Goal: Find specific page/section: Find specific page/section

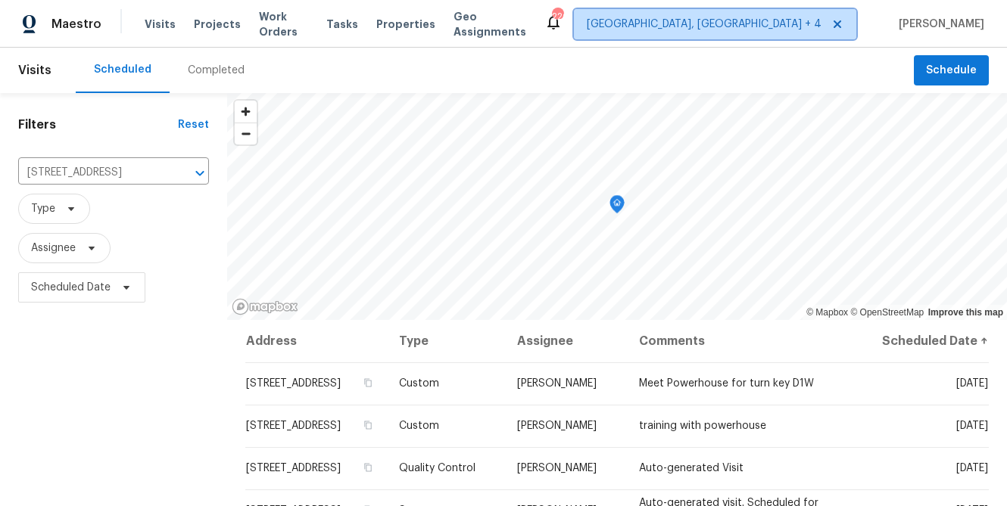
click at [774, 21] on span "Richmond, VA + 4" at bounding box center [704, 24] width 235 height 15
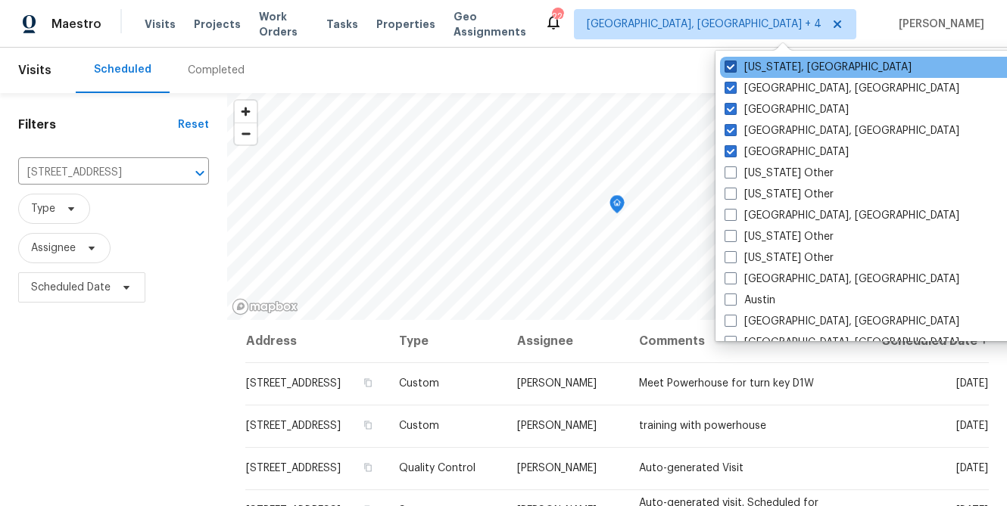
click at [733, 66] on span at bounding box center [731, 67] width 12 height 12
click at [733, 66] on input "Washington, DC" at bounding box center [730, 65] width 10 height 10
checkbox input "false"
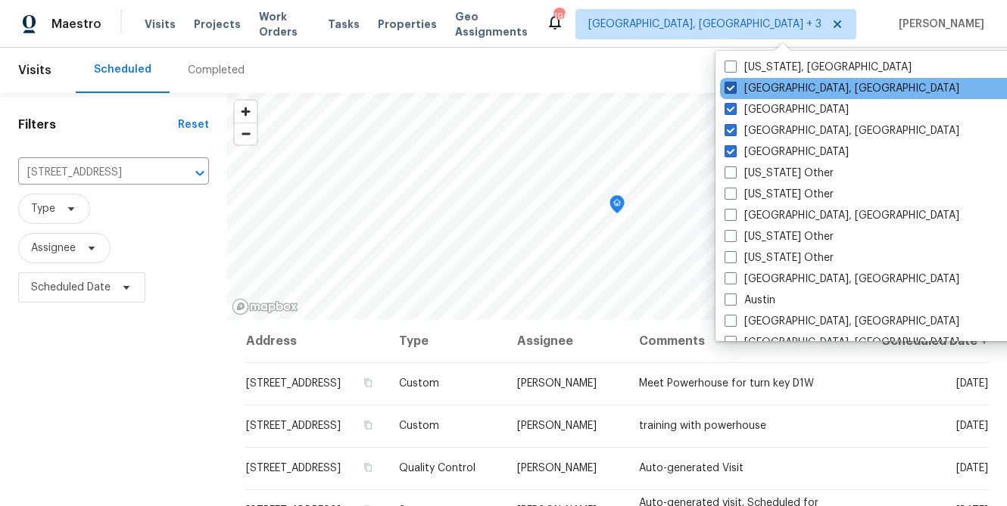
click at [728, 84] on span at bounding box center [731, 88] width 12 height 12
click at [728, 84] on input "Richmond, VA" at bounding box center [730, 86] width 10 height 10
checkbox input "false"
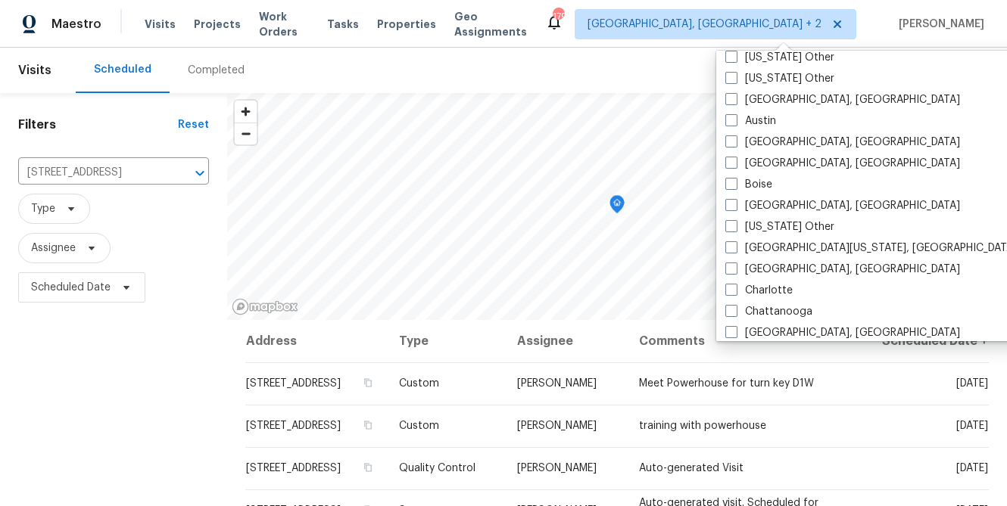
scroll to position [189, 0]
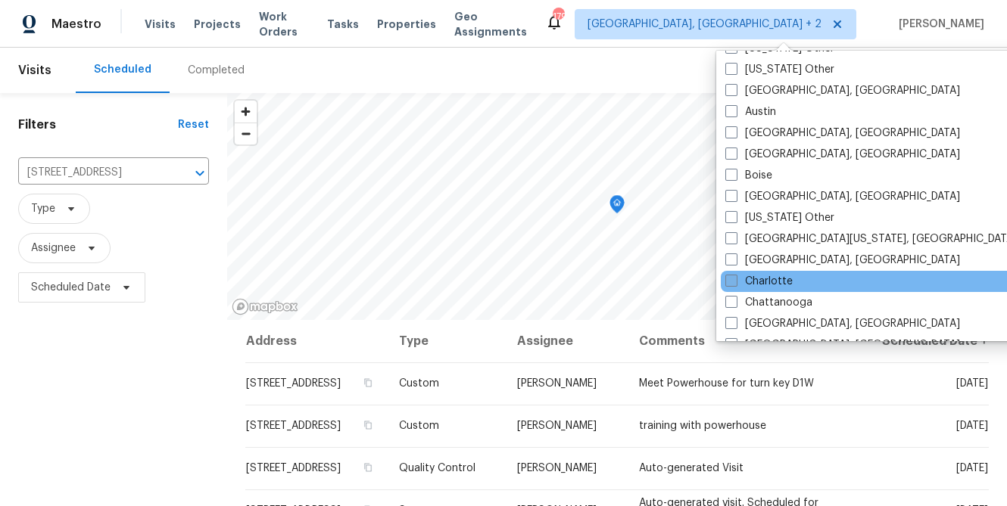
click at [774, 282] on label "Charlotte" at bounding box center [758, 281] width 67 height 15
click at [735, 282] on input "Charlotte" at bounding box center [730, 279] width 10 height 10
checkbox input "true"
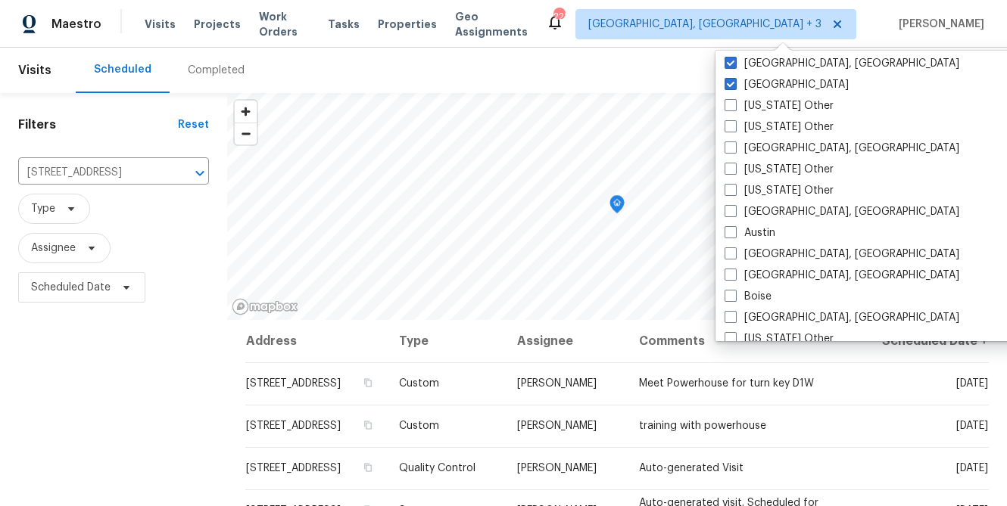
scroll to position [68, 0]
click at [119, 379] on div "Filters Reset 3934 Makeover Ct, Atlanta, GA 30349 ​ Type Assignee Scheduled Date" at bounding box center [113, 409] width 227 height 632
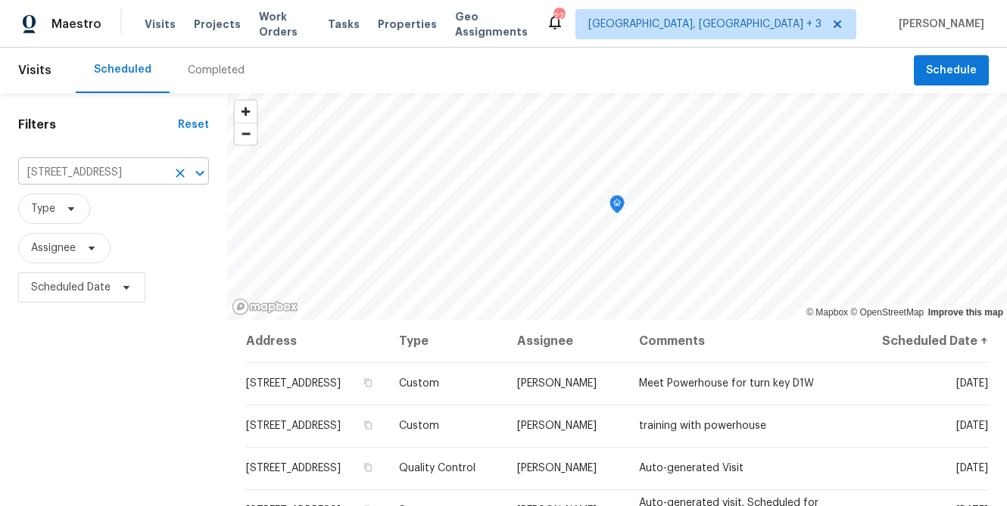
click at [176, 173] on icon "Clear" at bounding box center [180, 173] width 9 height 9
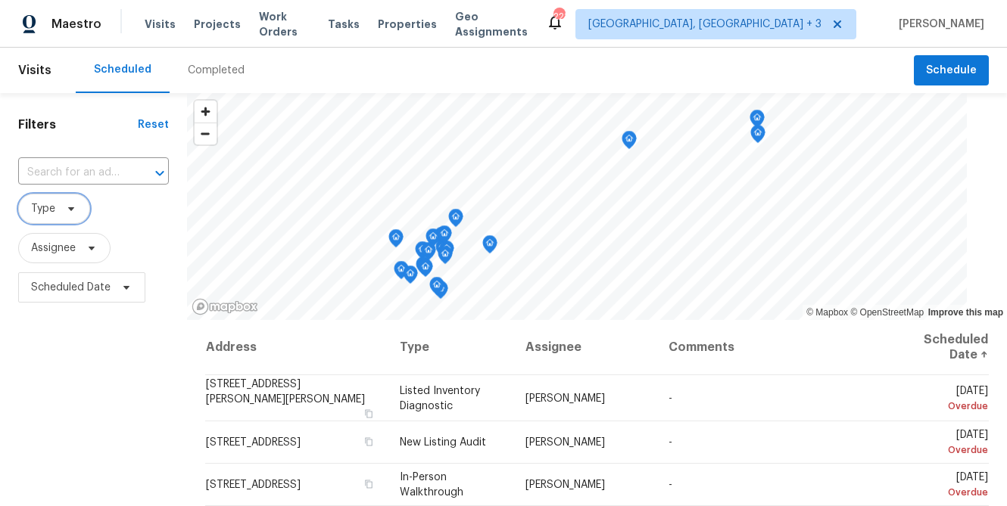
click at [51, 217] on span "Type" at bounding box center [43, 208] width 24 height 15
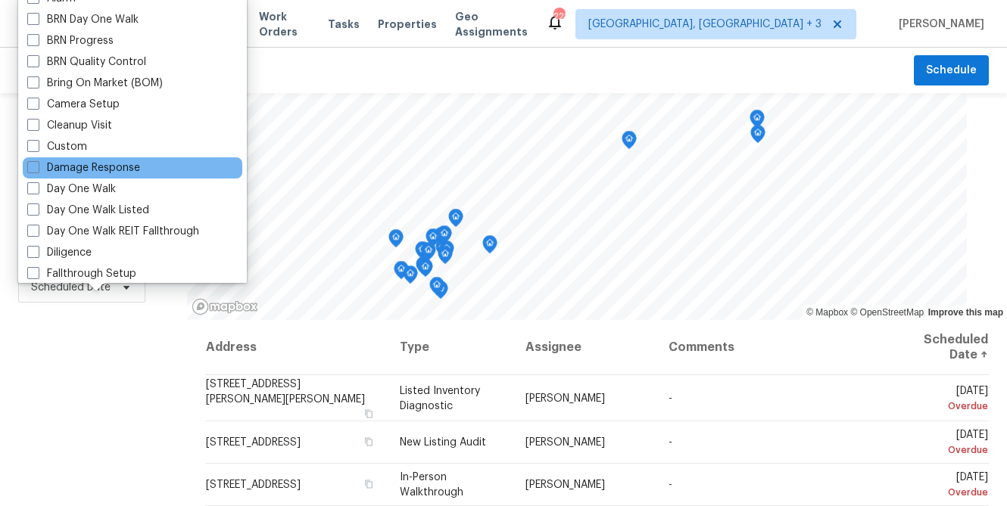
scroll to position [126, 0]
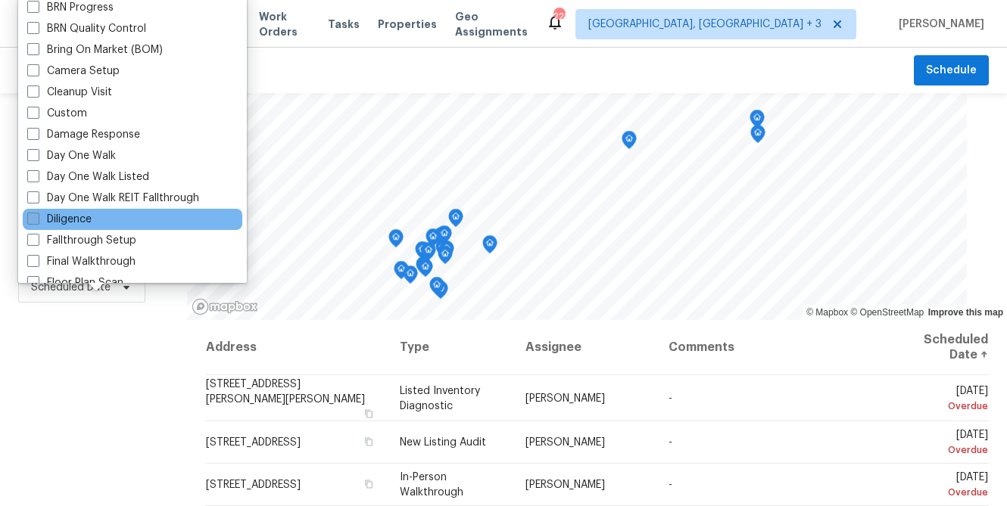
click at [80, 226] on label "Diligence" at bounding box center [59, 219] width 64 height 15
click at [37, 222] on input "Diligence" at bounding box center [32, 217] width 10 height 10
checkbox input "true"
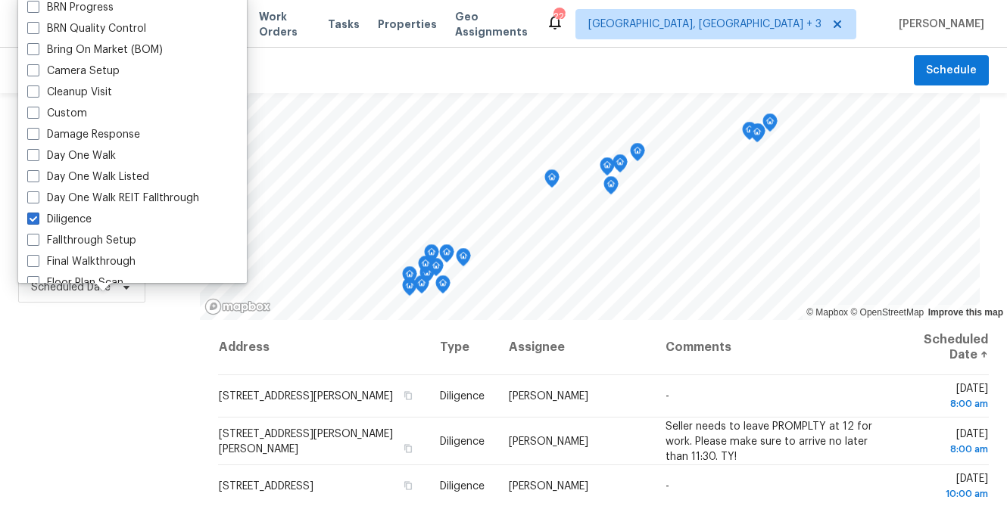
click at [105, 416] on div "Filters Reset ​ Diligence Assignee Scheduled Date" at bounding box center [100, 409] width 200 height 632
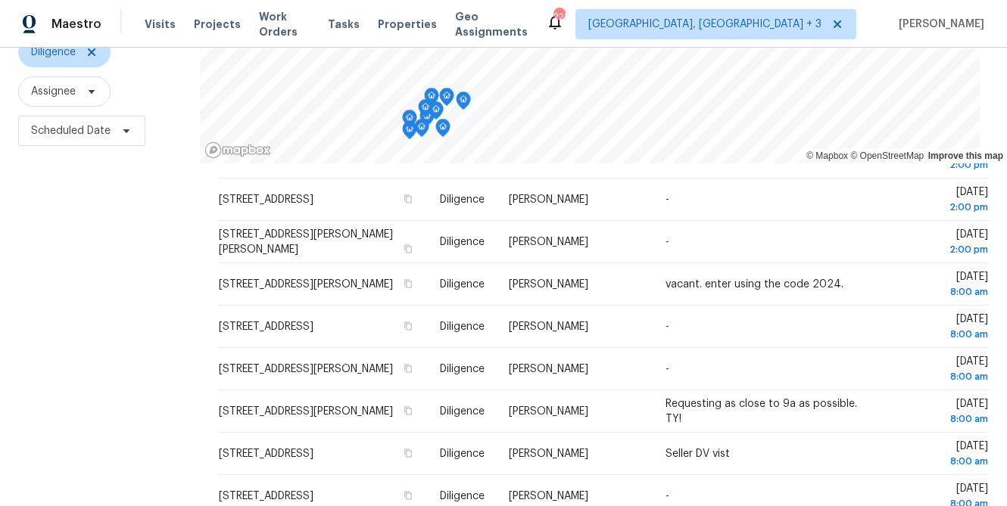
scroll to position [348, 0]
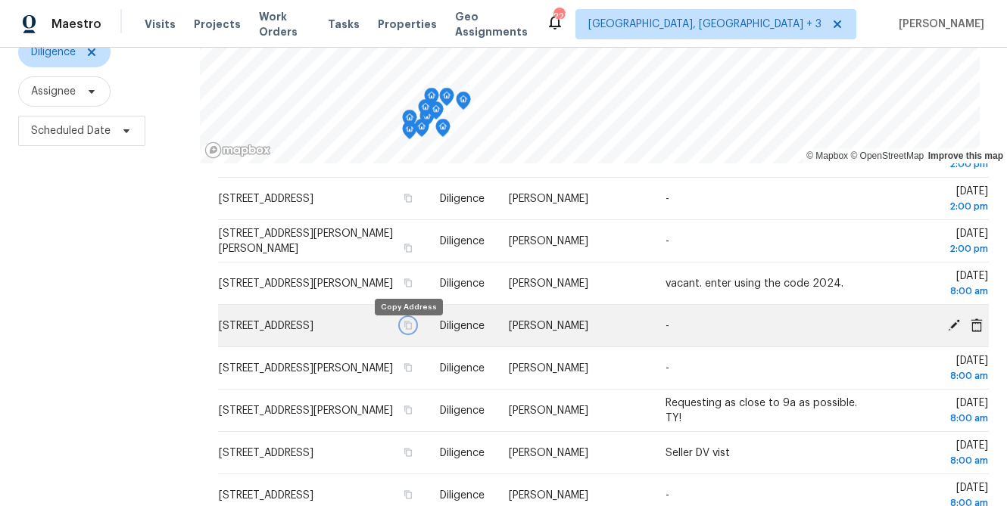
click at [407, 330] on icon "button" at bounding box center [408, 325] width 9 height 9
click at [325, 335] on td "[STREET_ADDRESS]" at bounding box center [322, 326] width 209 height 42
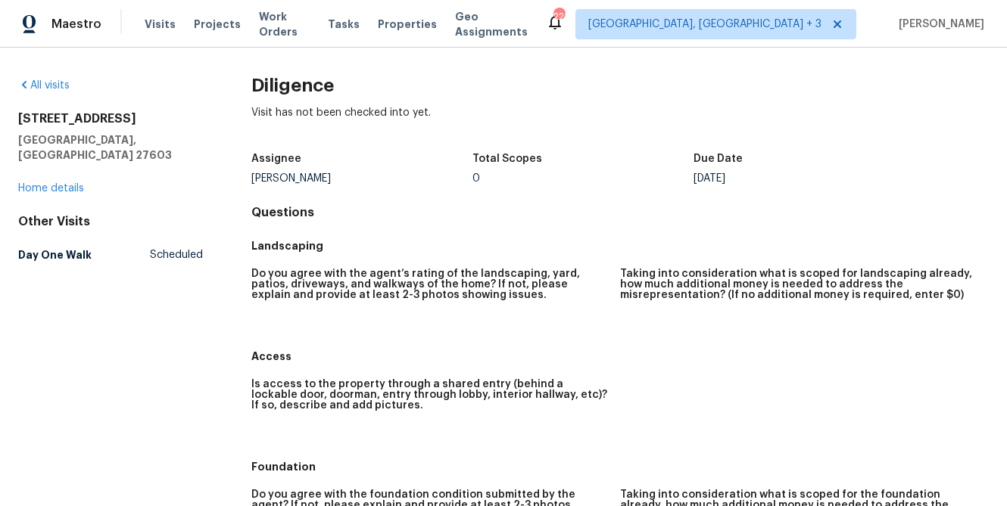
drag, startPoint x: 148, startPoint y: 118, endPoint x: 1, endPoint y: 120, distance: 147.6
click at [1, 120] on div "All visits 2201 Mountain Mist Ct Unit 103 Raleigh, NC 27603 Home details Other …" at bounding box center [503, 277] width 1007 height 459
copy h2 "2201 Mountain Mist Ct"
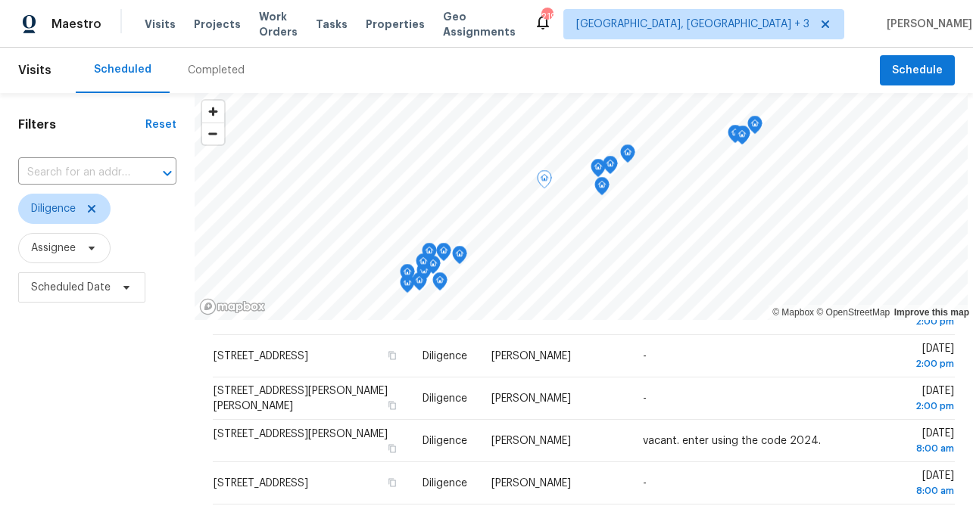
scroll to position [369, 0]
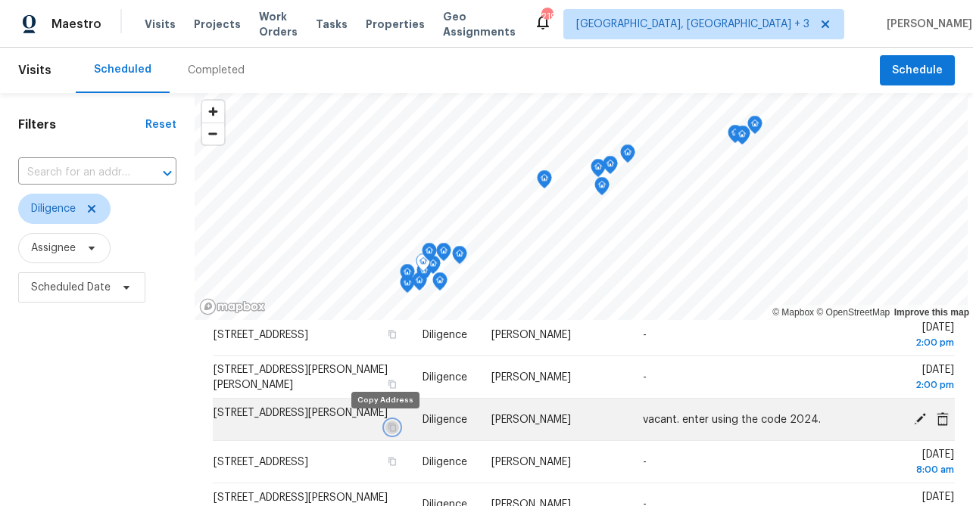
click at [388, 428] on icon "button" at bounding box center [392, 427] width 8 height 8
click at [378, 433] on td "[STREET_ADDRESS][PERSON_NAME]" at bounding box center [312, 420] width 198 height 42
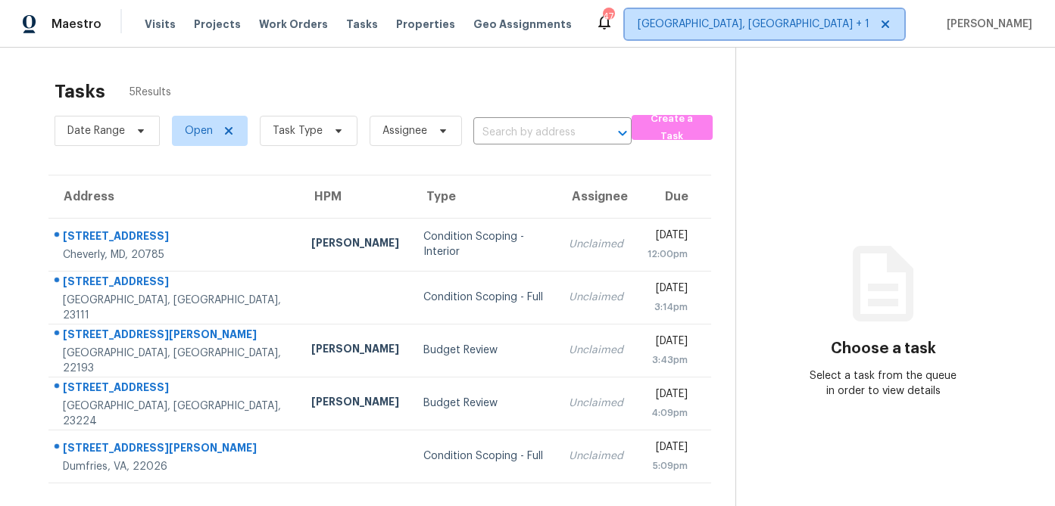
click at [813, 29] on span "Richmond, VA + 1" at bounding box center [753, 24] width 232 height 15
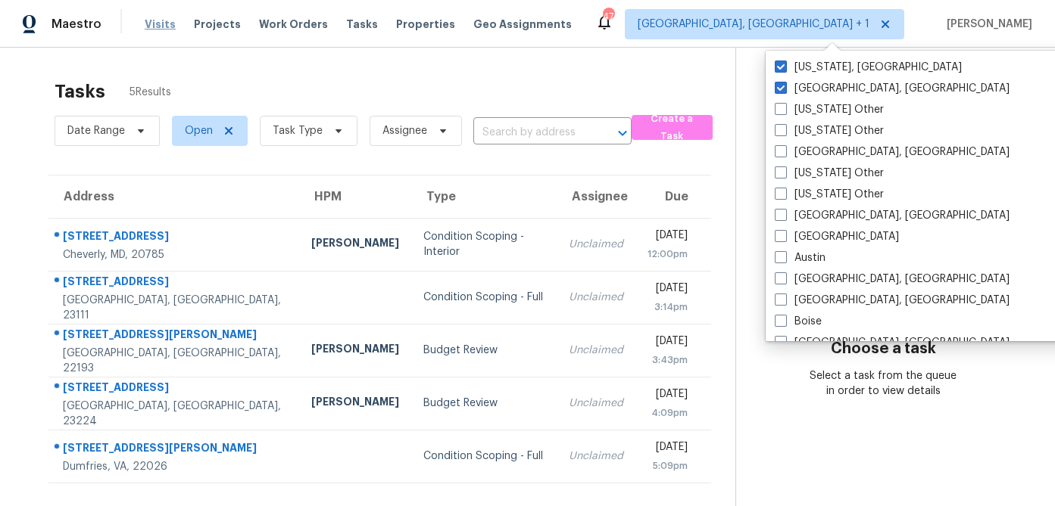
click at [145, 30] on span "Visits" at bounding box center [160, 24] width 31 height 15
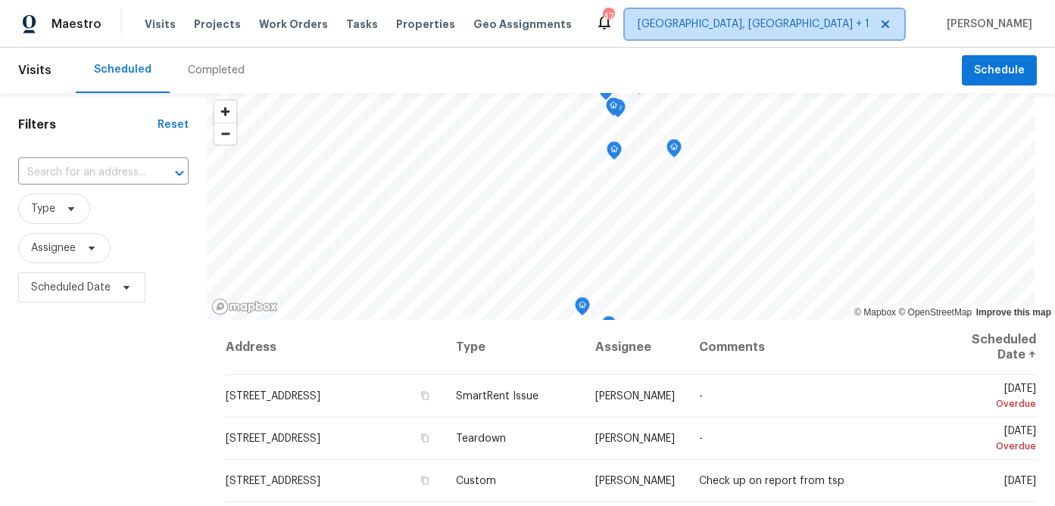
click at [823, 28] on span "Richmond, VA + 1" at bounding box center [753, 24] width 232 height 15
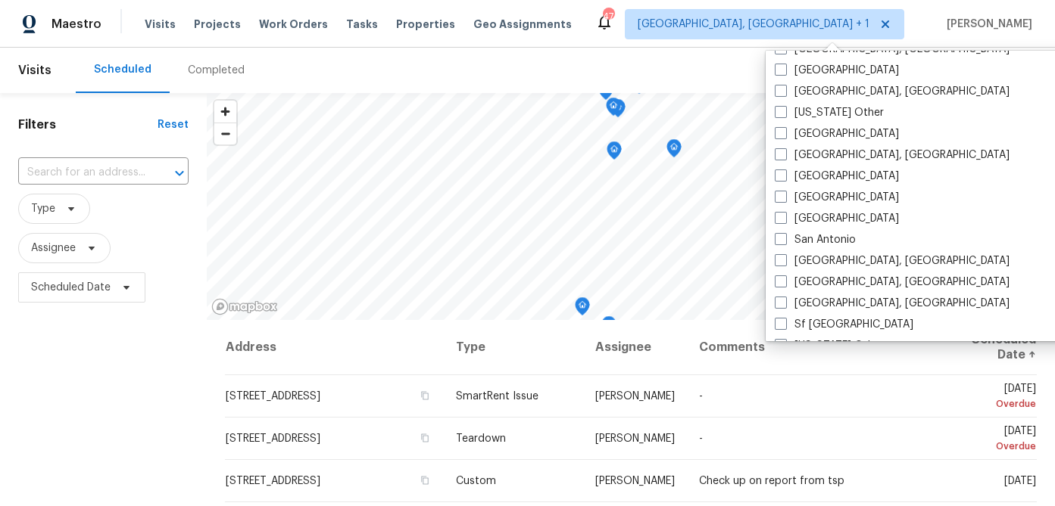
scroll to position [1866, 0]
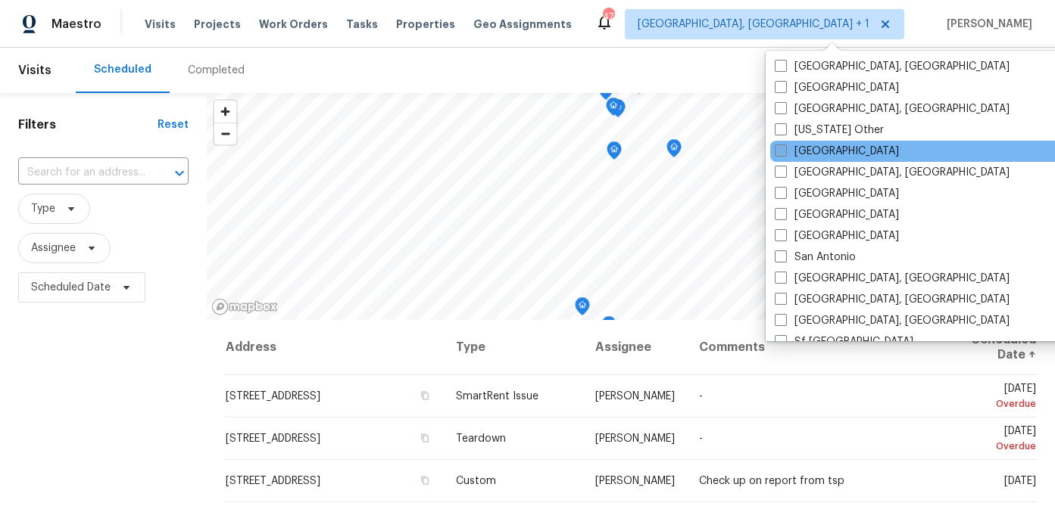
click at [816, 152] on label "Raleigh" at bounding box center [836, 151] width 124 height 15
click at [784, 152] on input "Raleigh" at bounding box center [779, 149] width 10 height 10
checkbox input "true"
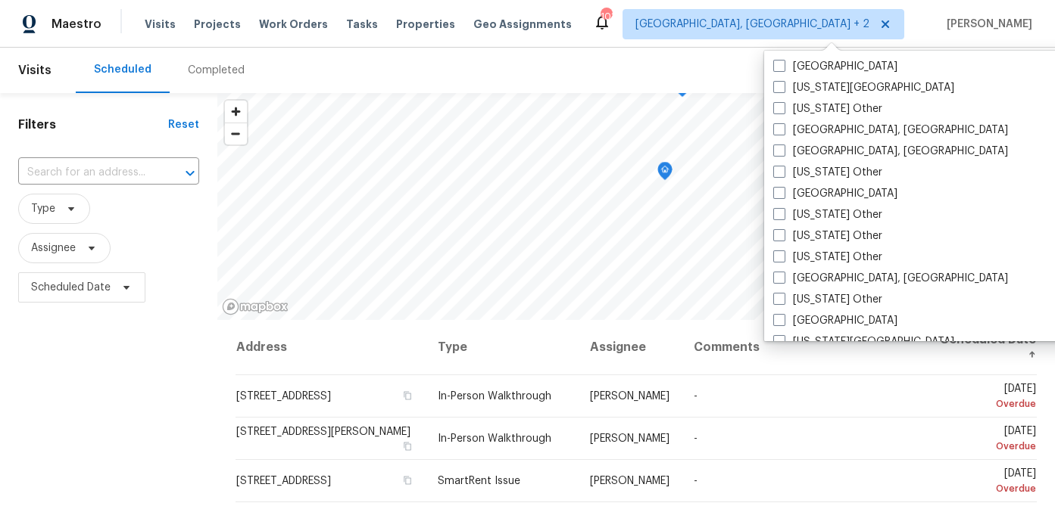
scroll to position [692, 0]
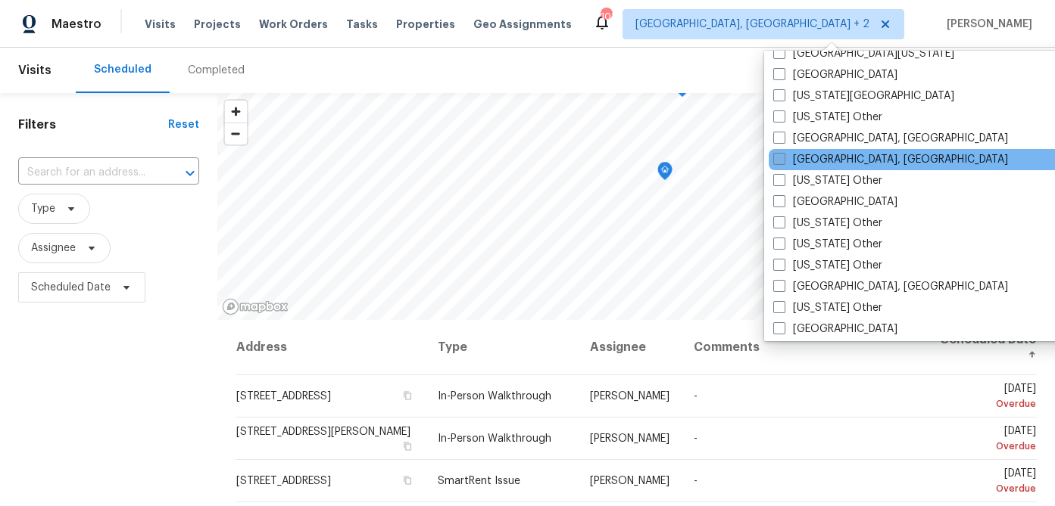
click at [815, 161] on label "Greenville, SC" at bounding box center [890, 159] width 235 height 15
click at [783, 161] on input "Greenville, SC" at bounding box center [778, 157] width 10 height 10
checkbox input "true"
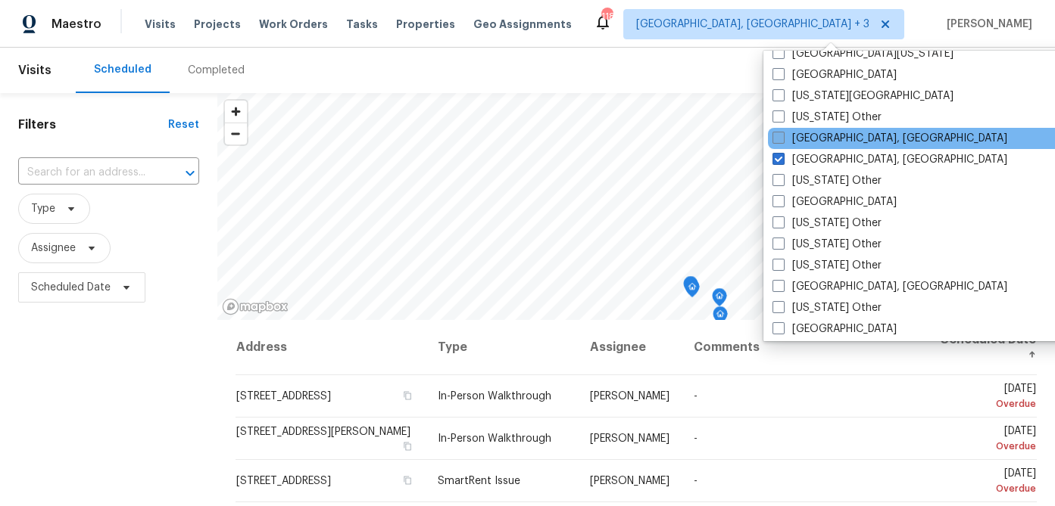
click at [801, 142] on label "Greensboro, NC" at bounding box center [889, 138] width 235 height 15
click at [782, 141] on input "Greensboro, NC" at bounding box center [777, 136] width 10 height 10
checkbox input "true"
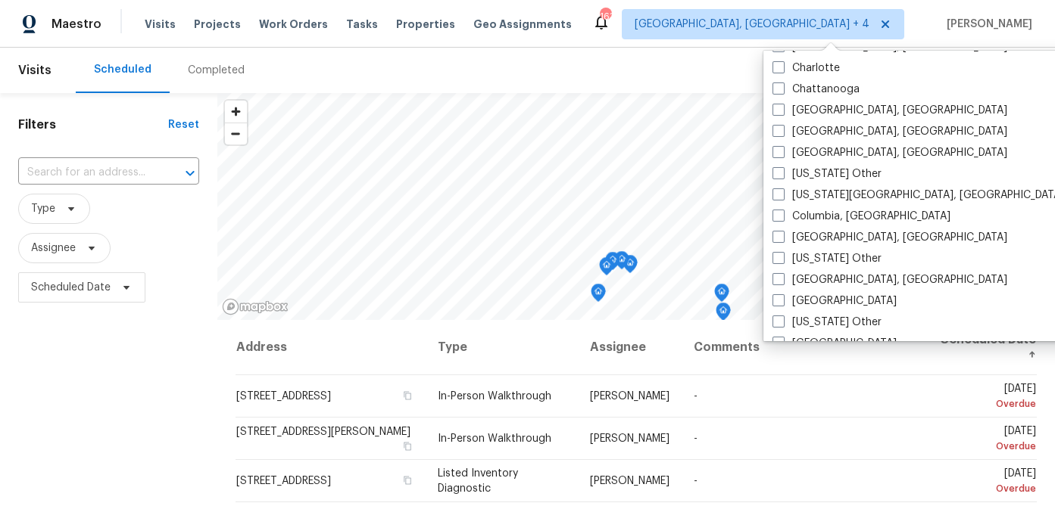
scroll to position [357, 0]
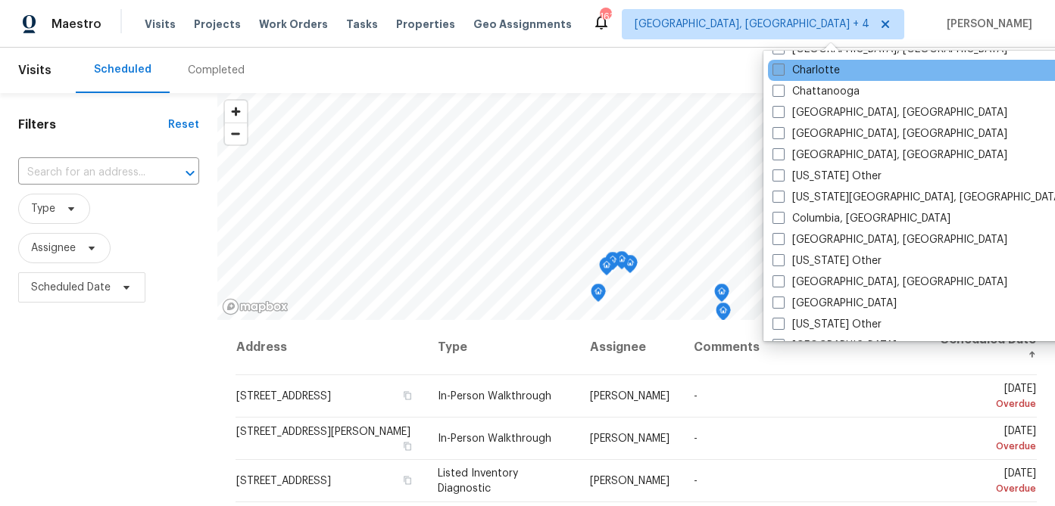
click at [812, 73] on label "Charlotte" at bounding box center [805, 70] width 67 height 15
click at [782, 73] on input "Charlotte" at bounding box center [777, 68] width 10 height 10
checkbox input "true"
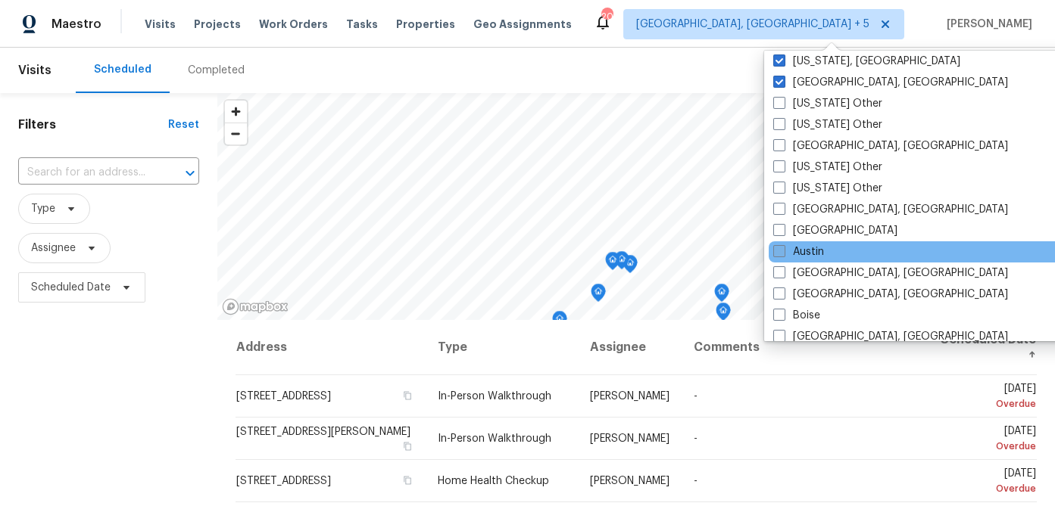
scroll to position [5, 0]
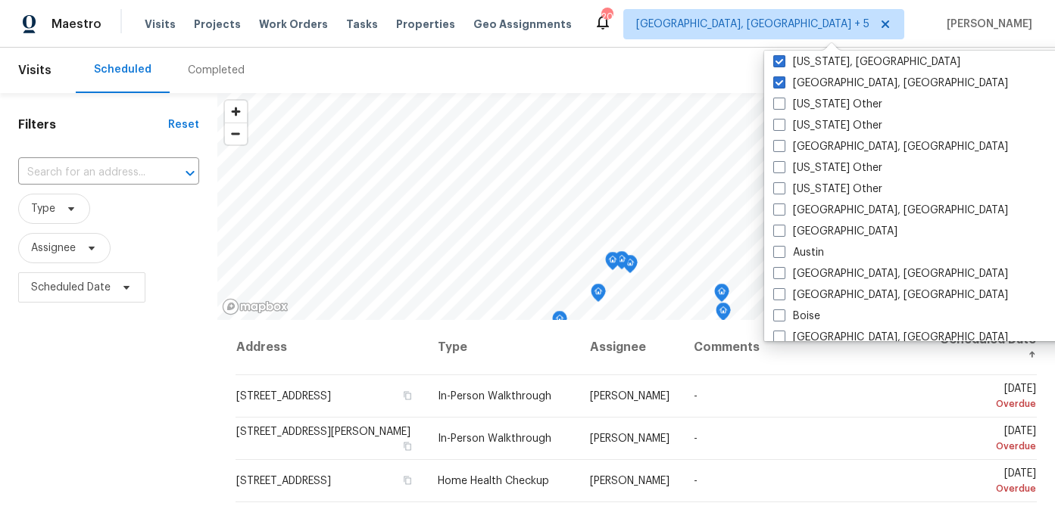
click at [136, 344] on div "Filters Reset ​ Type Assignee Scheduled Date" at bounding box center [108, 409] width 217 height 632
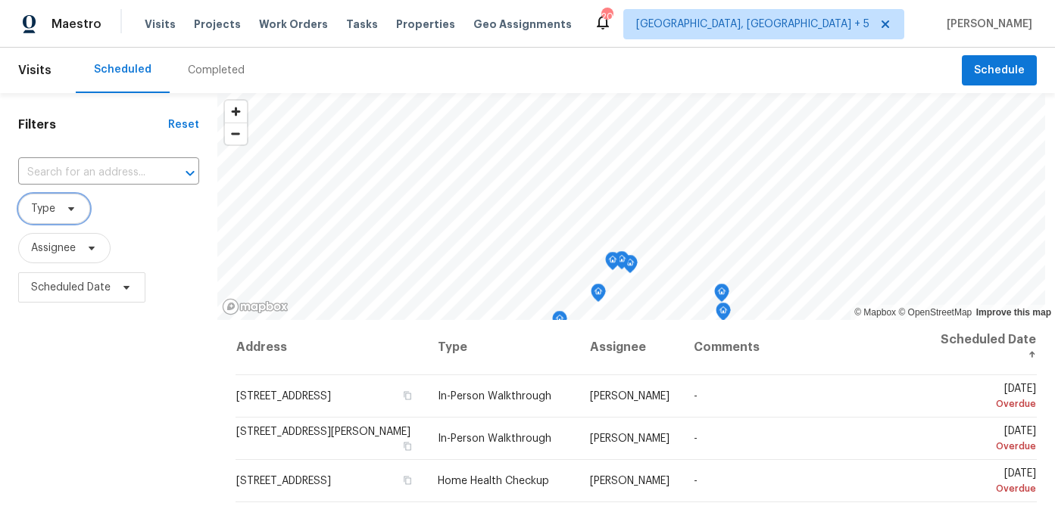
click at [47, 213] on span "Type" at bounding box center [43, 208] width 24 height 15
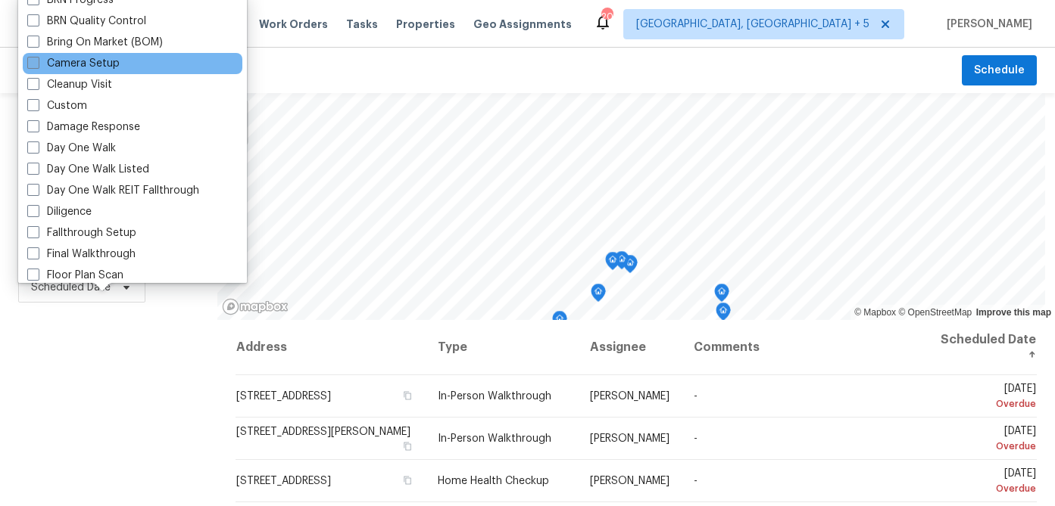
scroll to position [157, 0]
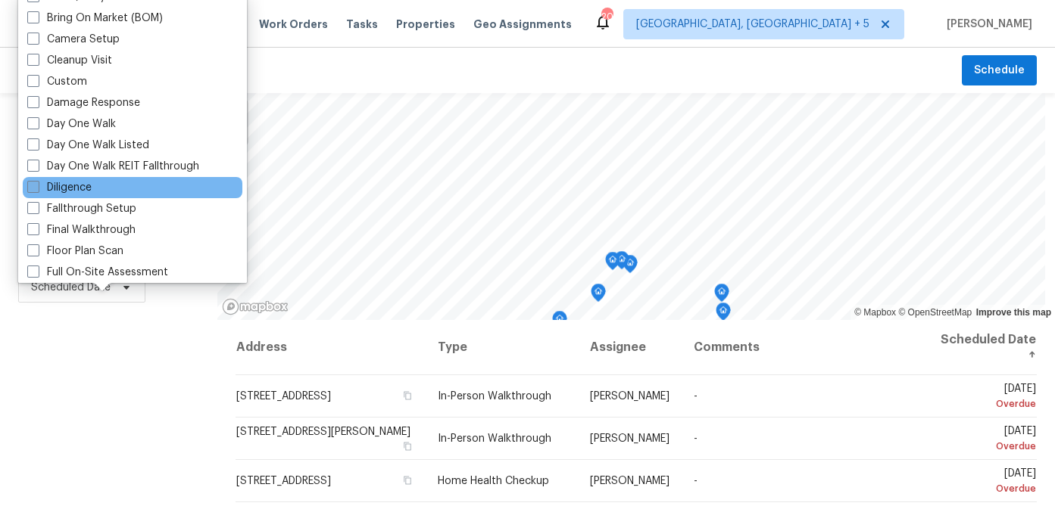
click at [82, 185] on label "Diligence" at bounding box center [59, 187] width 64 height 15
click at [37, 185] on input "Diligence" at bounding box center [32, 185] width 10 height 10
checkbox input "true"
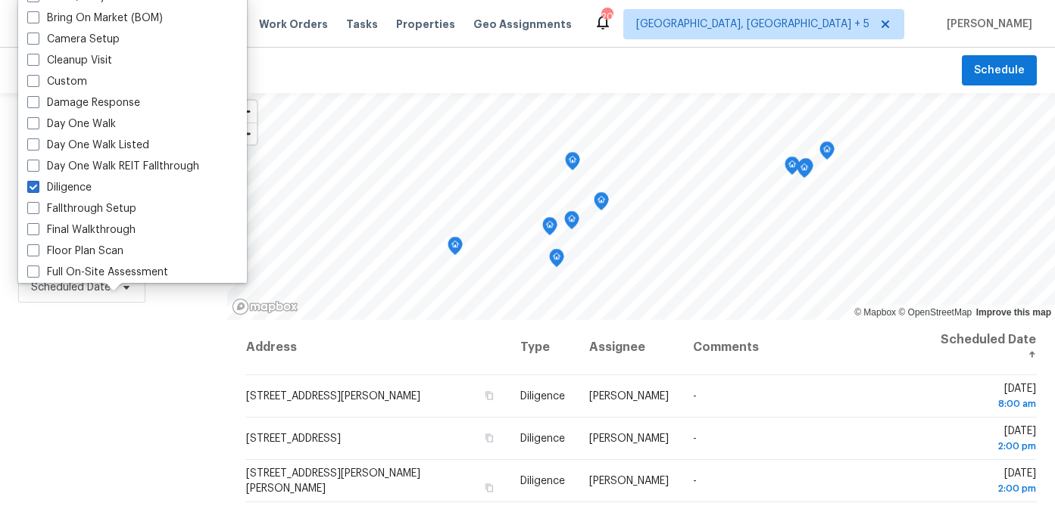
click at [132, 428] on div "Filters Reset ​ Diligence Assignee Scheduled Date" at bounding box center [113, 409] width 227 height 632
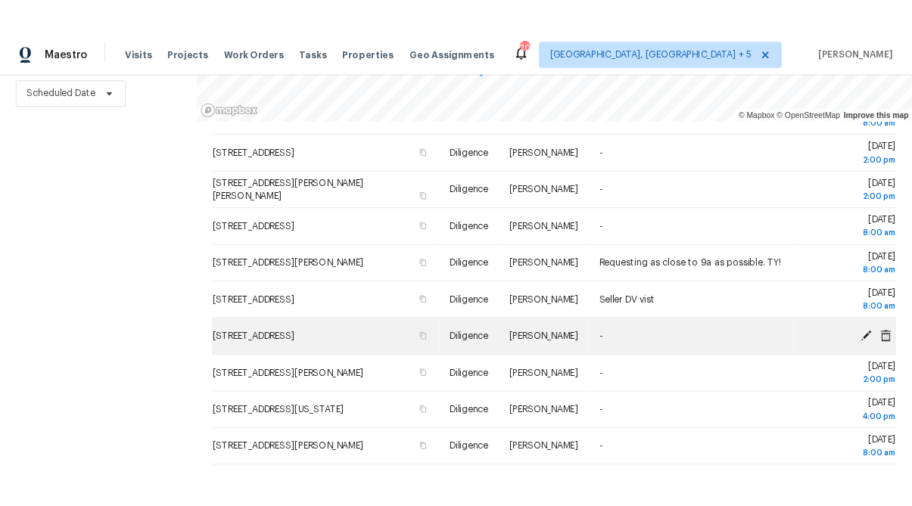
scroll to position [86, 0]
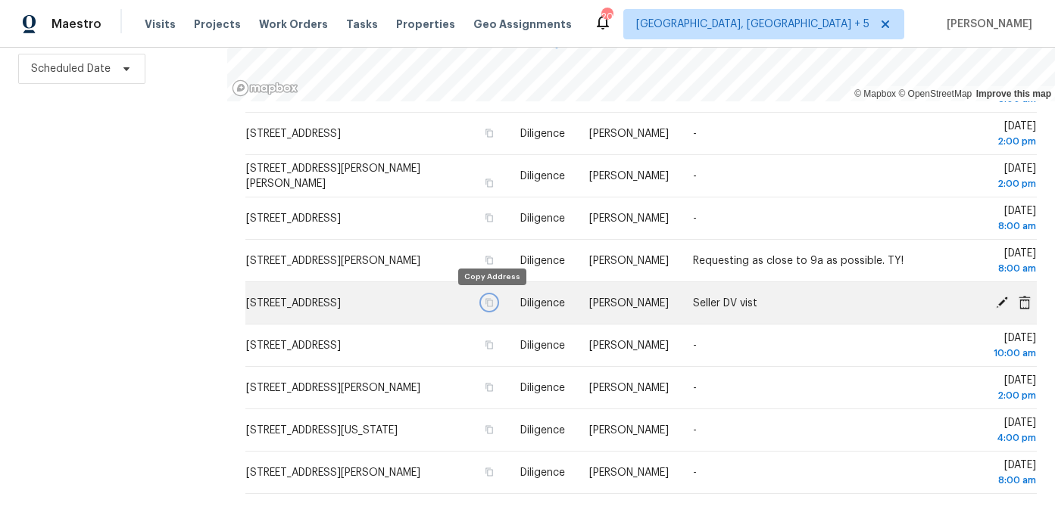
click at [489, 301] on icon "button" at bounding box center [489, 302] width 9 height 9
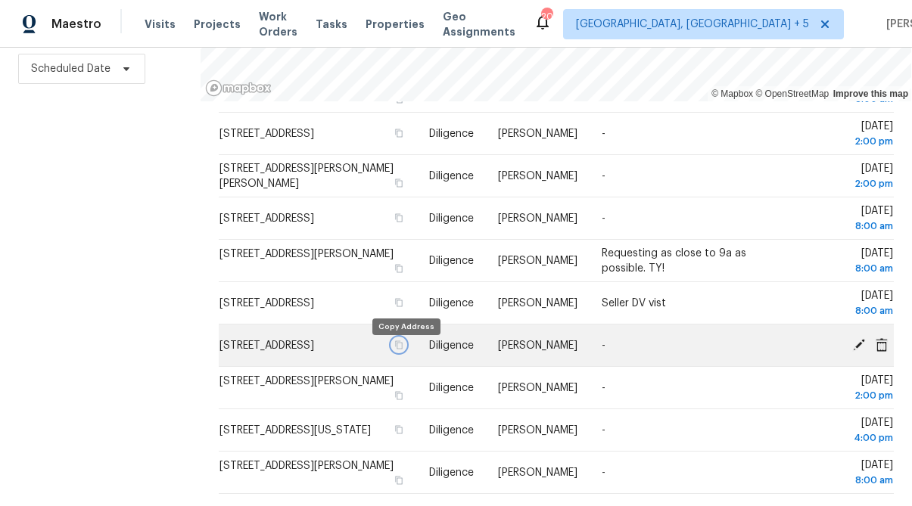
click at [403, 349] on icon "button" at bounding box center [399, 345] width 8 height 8
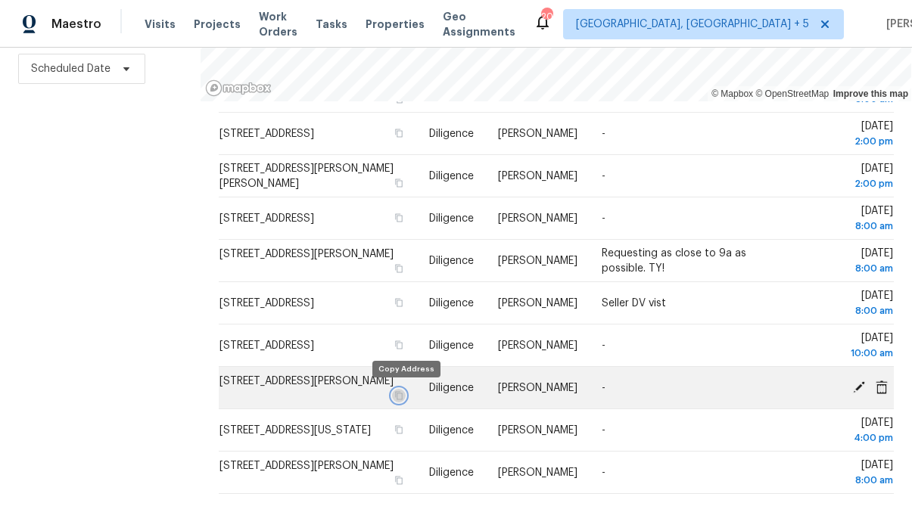
click at [403, 397] on icon "button" at bounding box center [398, 395] width 9 height 9
